Goal: Information Seeking & Learning: Check status

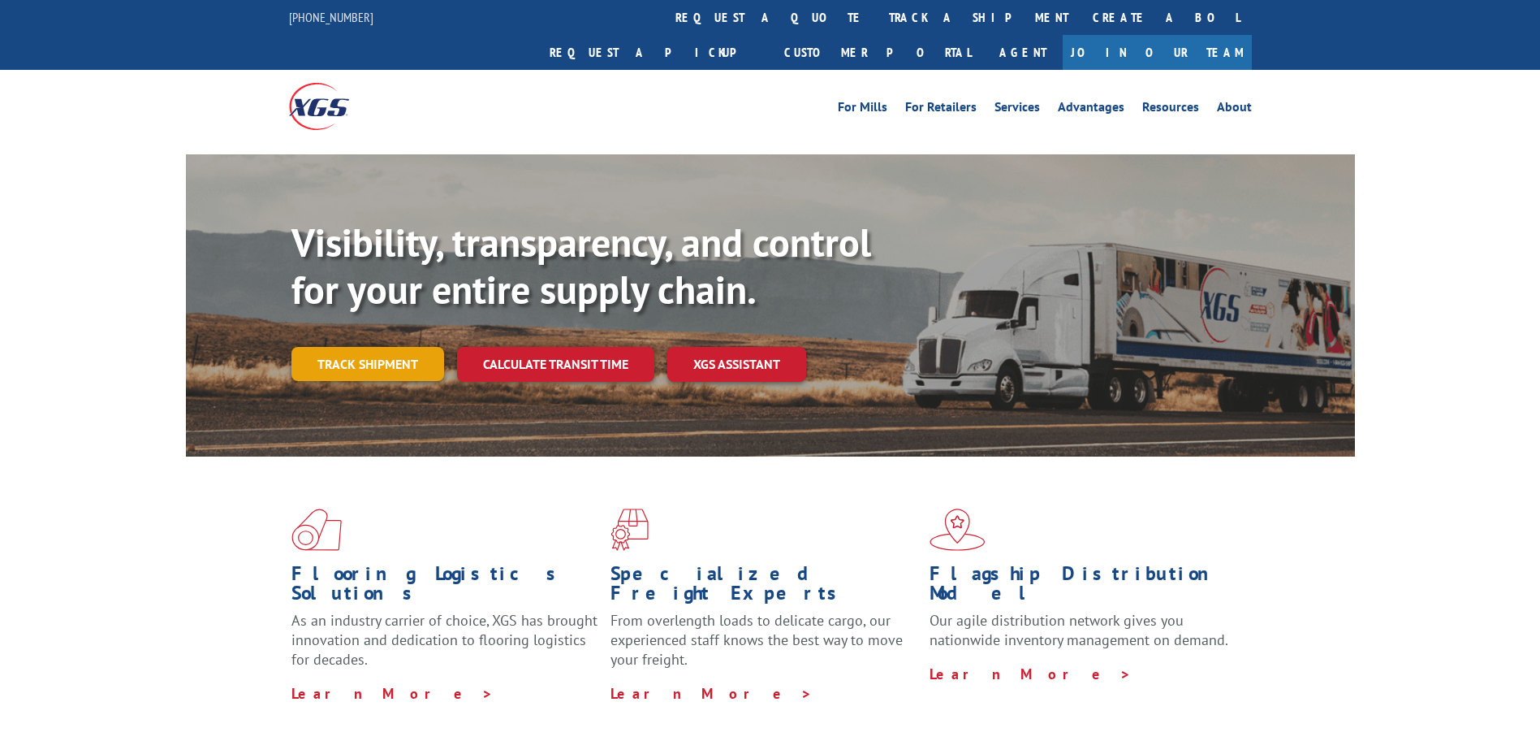
click at [370, 347] on link "Track shipment" at bounding box center [367, 364] width 153 height 34
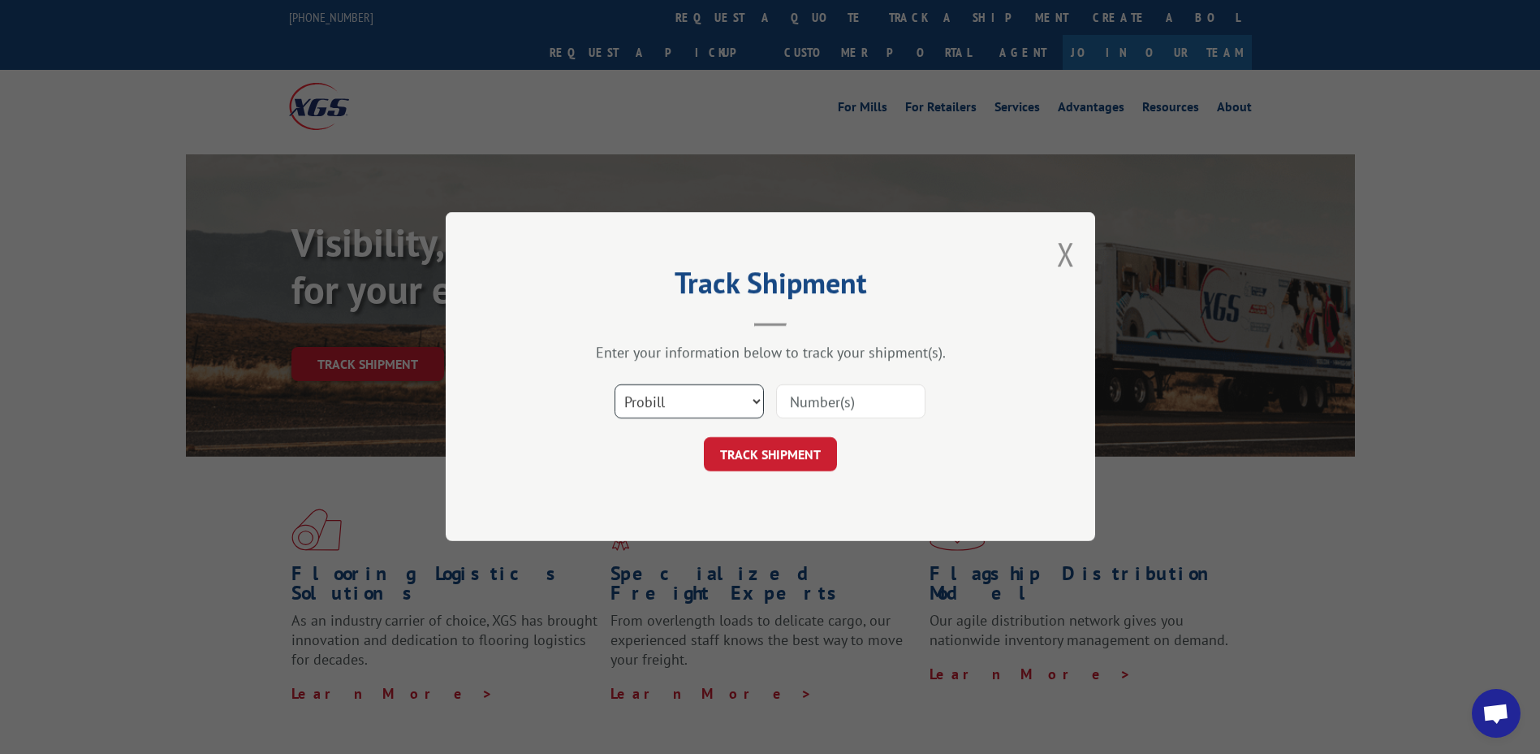
drag, startPoint x: 757, startPoint y: 406, endPoint x: 741, endPoint y: 419, distance: 20.8
click at [754, 407] on select "Select category... Probill BOL PO" at bounding box center [689, 402] width 149 height 34
select select "po"
click at [615, 385] on select "Select category... Probill BOL PO" at bounding box center [689, 402] width 149 height 34
drag, startPoint x: 816, startPoint y: 403, endPoint x: 823, endPoint y: 413, distance: 12.8
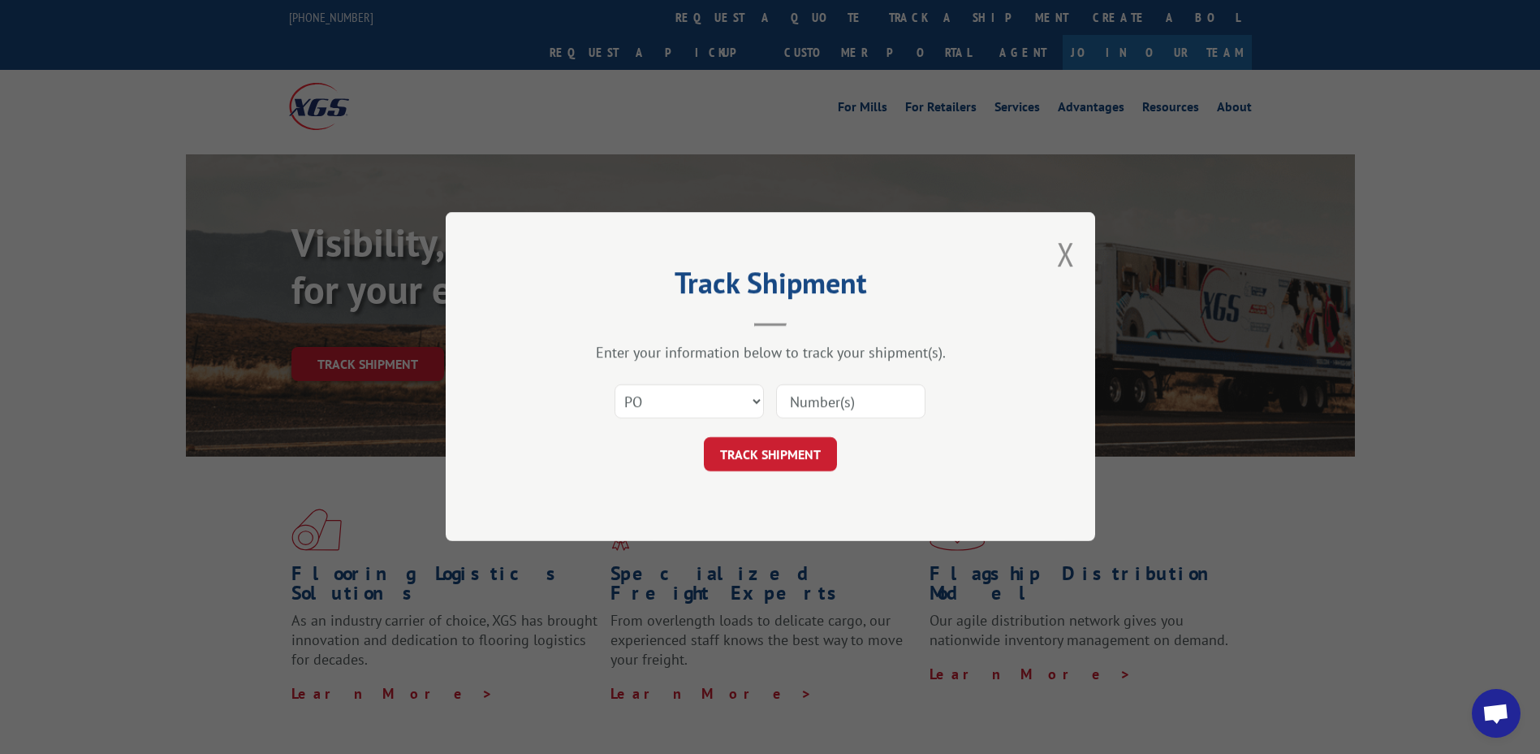
paste input "2/LATE/2/CXL THRU CHUB [DATE] SI"
drag, startPoint x: 913, startPoint y: 399, endPoint x: 737, endPoint y: 387, distance: 176.6
click at [738, 389] on div "Select category... Probill BOL PO 2/LATE/2/CXL THRU CHUB [DATE] SI" at bounding box center [770, 402] width 487 height 54
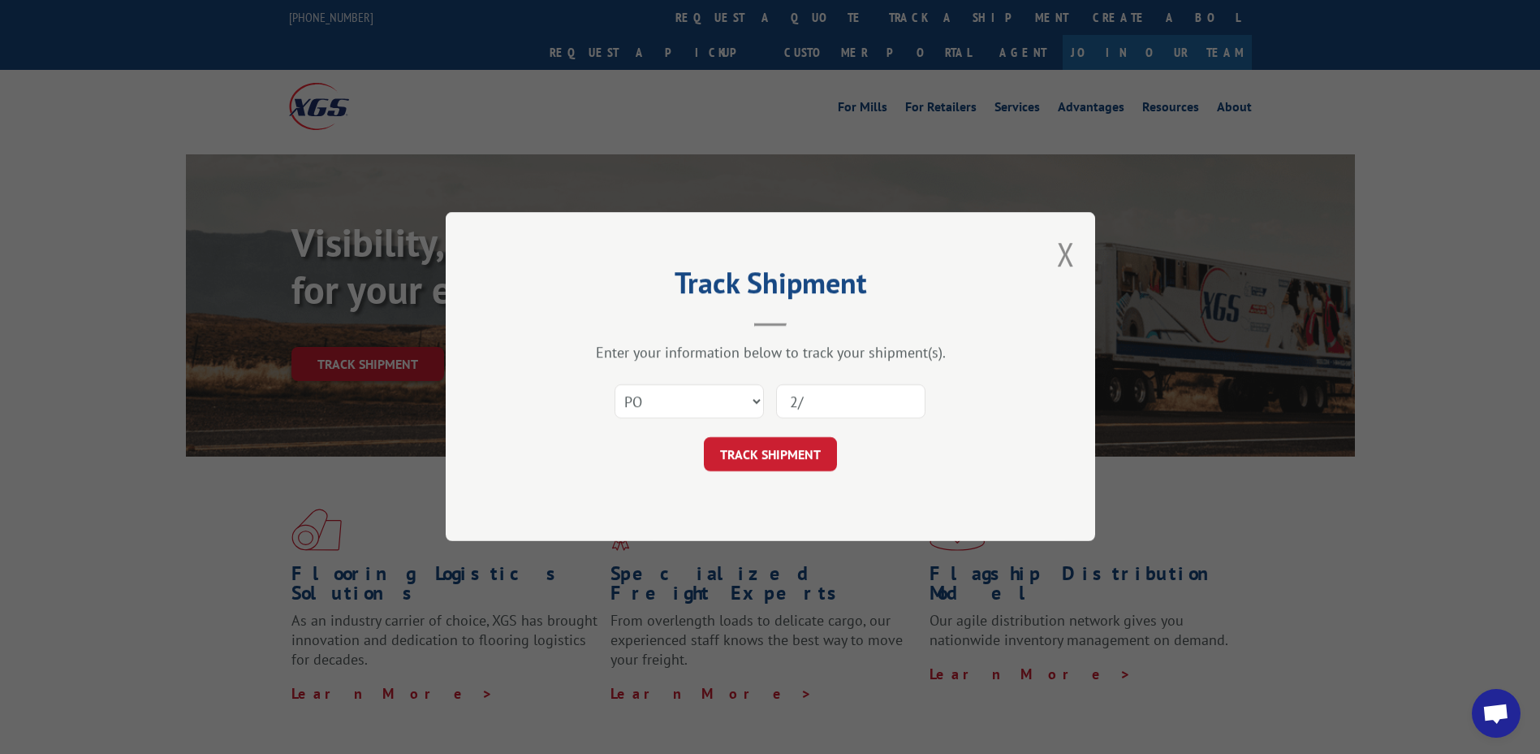
type input "2"
paste input "42502845"
type input "42502845"
click at [761, 458] on button "TRACK SHIPMENT" at bounding box center [770, 455] width 133 height 34
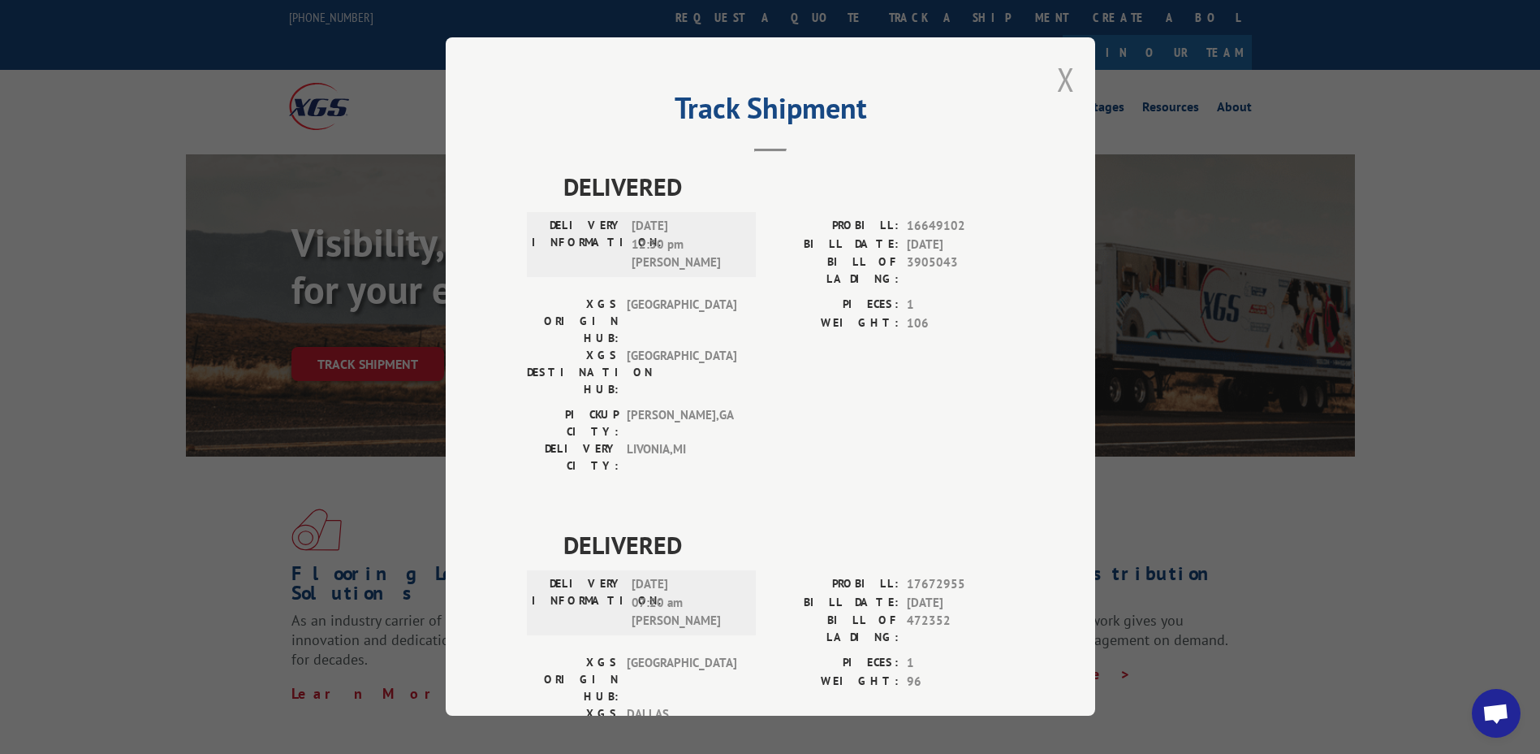
click at [1058, 76] on button "Close modal" at bounding box center [1066, 79] width 18 height 43
